Goal: Information Seeking & Learning: Find specific fact

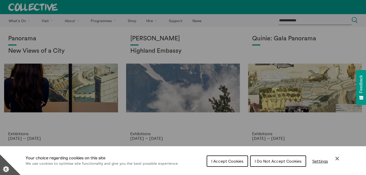
click at [71, 20] on div "Cookie preferences" at bounding box center [183, 87] width 366 height 175
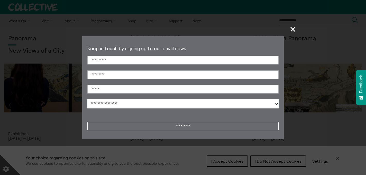
click at [240, 160] on section "**********" at bounding box center [183, 87] width 366 height 175
click at [295, 30] on span "+" at bounding box center [293, 29] width 15 height 15
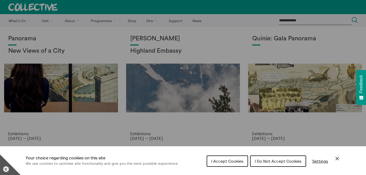
click at [240, 162] on span "I Accept Cookies" at bounding box center [227, 161] width 32 height 5
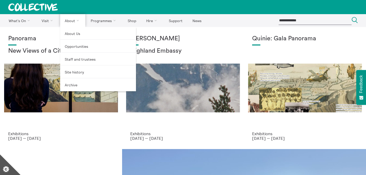
click at [67, 20] on link "About" at bounding box center [72, 20] width 25 height 13
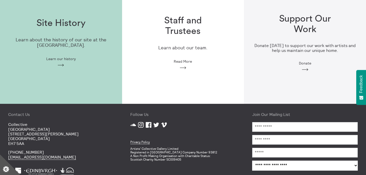
scroll to position [166, 0]
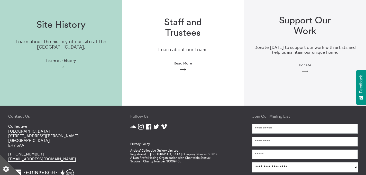
click at [186, 35] on h1 "Staff and Trustees" at bounding box center [183, 27] width 66 height 21
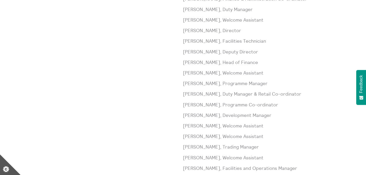
scroll to position [221, 0]
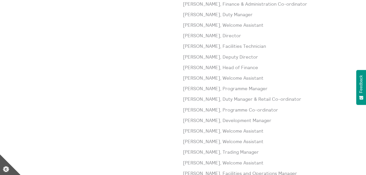
click at [193, 37] on p "[PERSON_NAME], Director" at bounding box center [266, 35] width 167 height 6
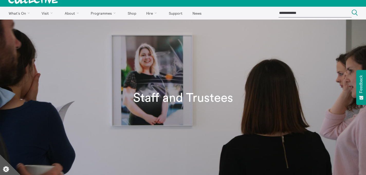
scroll to position [0, 0]
